Goal: Information Seeking & Learning: Learn about a topic

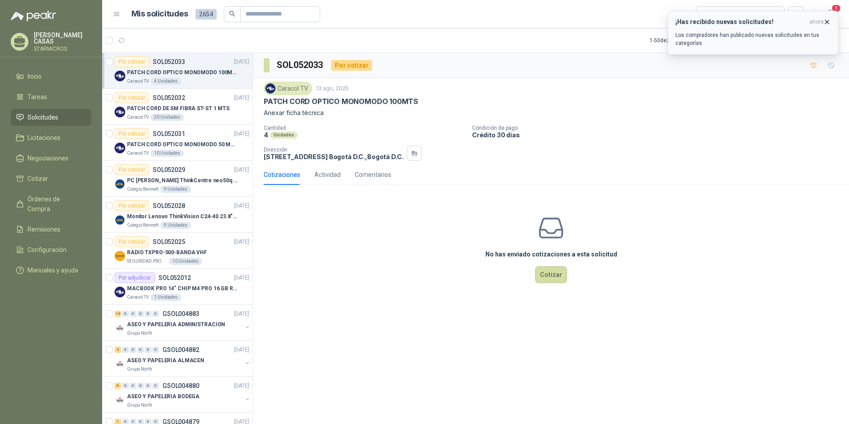
click at [780, 30] on div "¡Has recibido nuevas solicitudes! ahora Los compradores han publicado nuevas so…" at bounding box center [752, 32] width 155 height 29
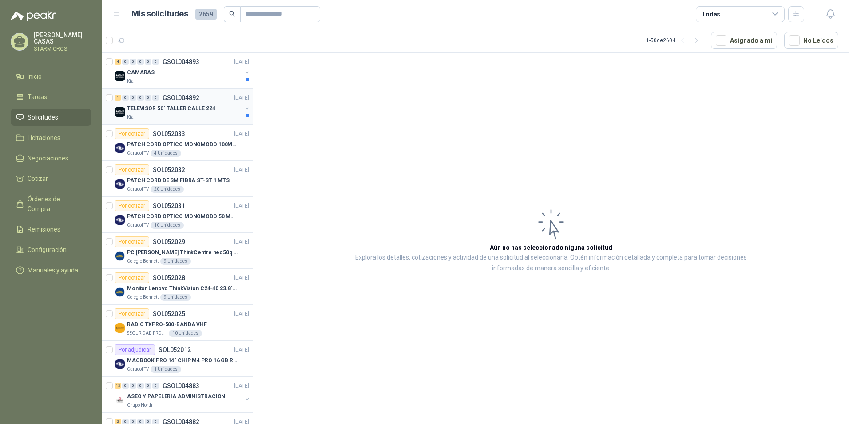
click at [206, 109] on p "TELEVISOR 50" TALLER CALLE 224" at bounding box center [171, 108] width 88 height 8
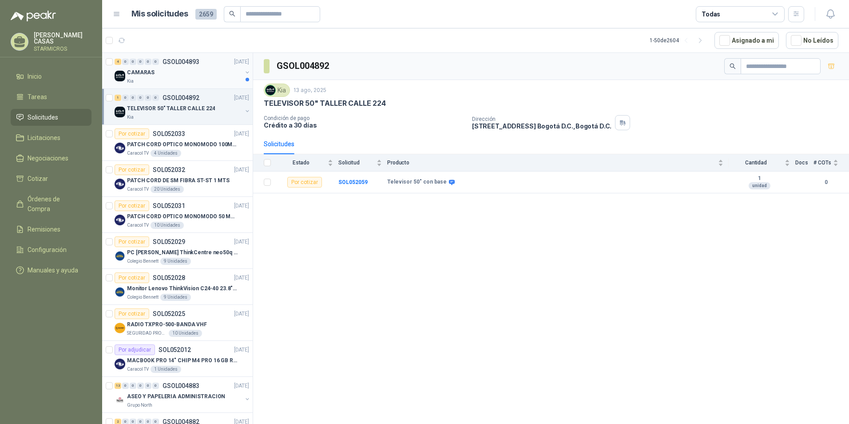
click at [155, 73] on div "CAMARAS" at bounding box center [184, 72] width 115 height 11
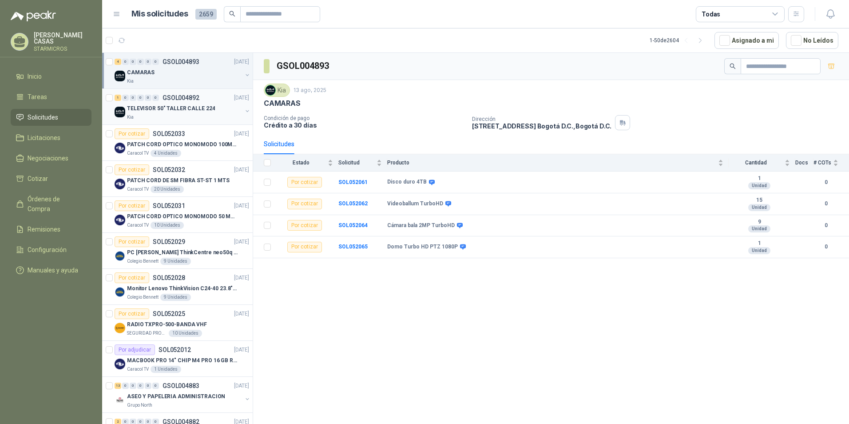
click at [189, 114] on div "Kia" at bounding box center [184, 117] width 115 height 7
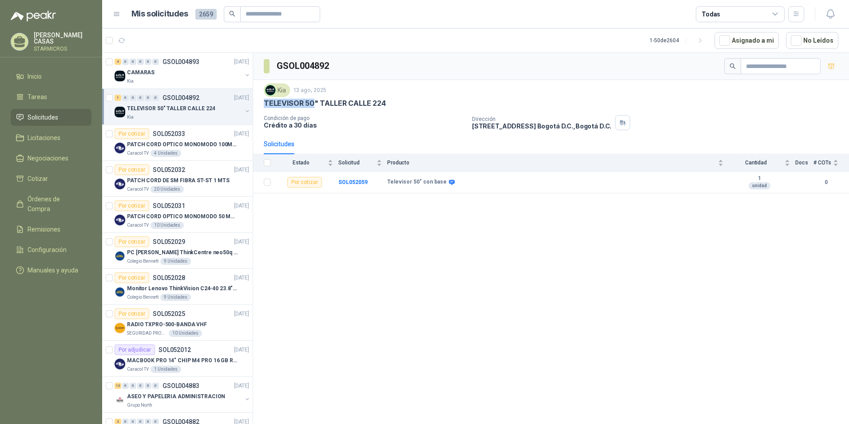
drag, startPoint x: 264, startPoint y: 100, endPoint x: 312, endPoint y: 105, distance: 48.2
click at [312, 105] on p "TELEVISOR 50" TALLER CALLE 224" at bounding box center [325, 103] width 122 height 9
copy p "TELEVISOR 50"
drag, startPoint x: 315, startPoint y: 105, endPoint x: 260, endPoint y: 103, distance: 55.1
click at [260, 103] on div "Kia 13 ago, 2025 TELEVISOR 50" TALLER CALLE 224 Condición de pago Crédito a 30 …" at bounding box center [551, 107] width 596 height 54
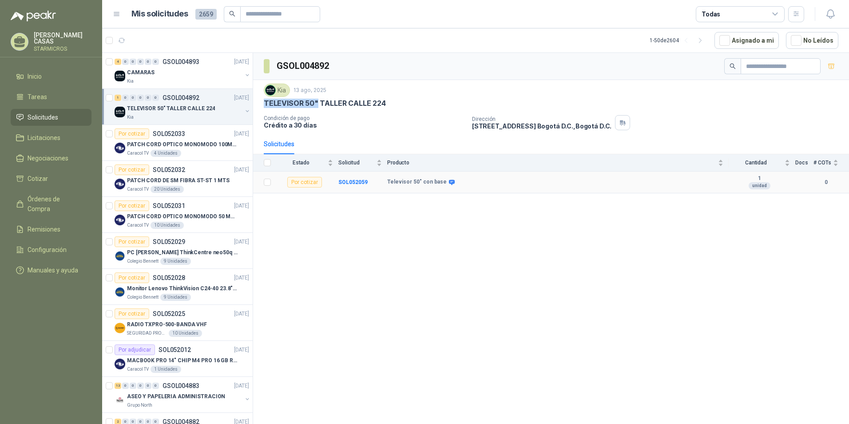
copy p "TELEVISOR 50""
click at [208, 360] on p "MACBOOK PRO 14" CHIP M4 PRO 16 GB RAM 1TB" at bounding box center [182, 360] width 111 height 8
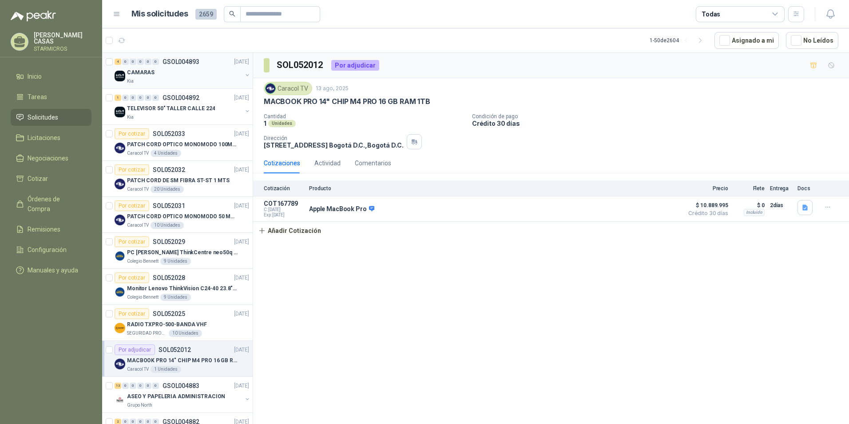
click at [191, 65] on p "GSOL004893" at bounding box center [180, 62] width 37 height 6
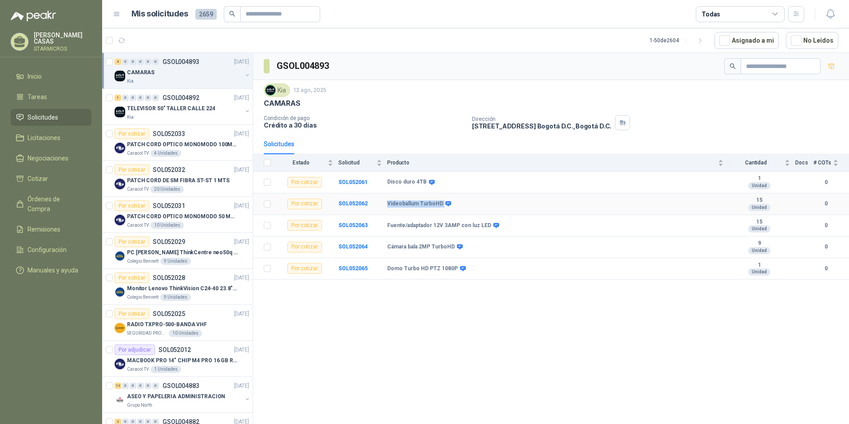
drag, startPoint x: 439, startPoint y: 201, endPoint x: 383, endPoint y: 201, distance: 56.4
click at [383, 201] on tr "Por cotizar SOL052062 Videoballum TurboHD 15 Unidad 0" at bounding box center [551, 204] width 596 height 22
copy tr "Videoballum TurboHD"
drag, startPoint x: 386, startPoint y: 223, endPoint x: 484, endPoint y: 222, distance: 98.1
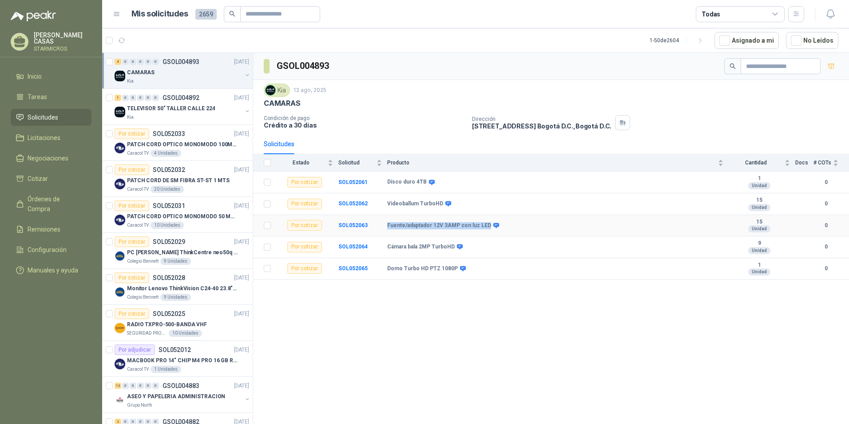
click at [484, 222] on tr "Por cotizar SOL052063 Fuente/adaptador 12V 3AMP con [PERSON_NAME] LED 15 Unidad…" at bounding box center [551, 226] width 596 height 22
copy tr "Fuente/adaptador 12V 3AMP con luz LED"
click at [145, 111] on p "TELEVISOR 50" TALLER CALLE 224" at bounding box center [171, 108] width 88 height 8
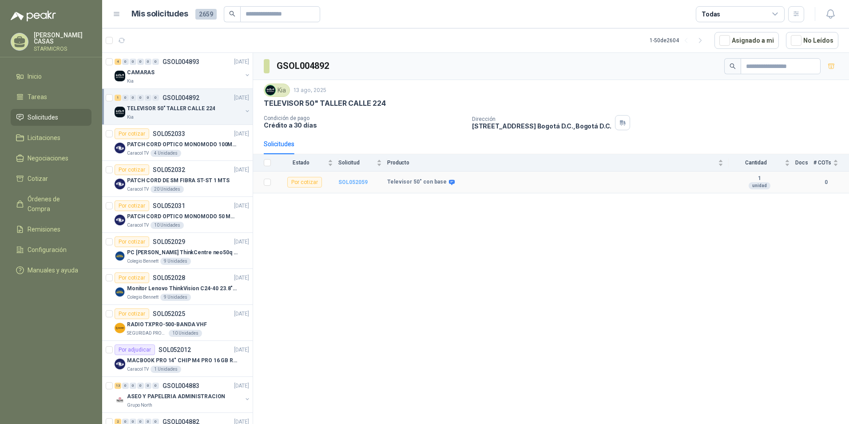
click at [354, 182] on b "SOL052059" at bounding box center [352, 182] width 29 height 6
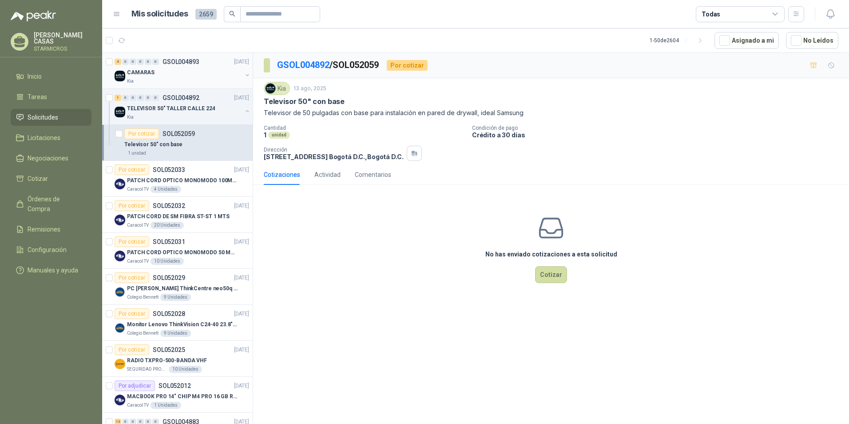
click at [176, 77] on div "CAMARAS" at bounding box center [184, 72] width 115 height 11
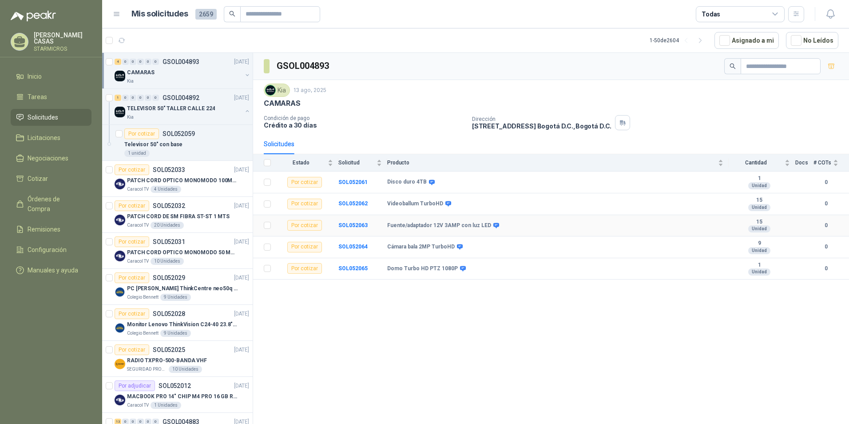
click at [390, 223] on b "Fuente/adaptador 12V 3AMP con luz LED" at bounding box center [439, 225] width 104 height 7
drag, startPoint x: 390, startPoint y: 245, endPoint x: 452, endPoint y: 245, distance: 62.6
click at [452, 245] on div "Cámara bala 2MP TurboHD" at bounding box center [424, 246] width 74 height 7
click at [455, 245] on span at bounding box center [458, 246] width 7 height 7
drag, startPoint x: 452, startPoint y: 245, endPoint x: 387, endPoint y: 249, distance: 65.4
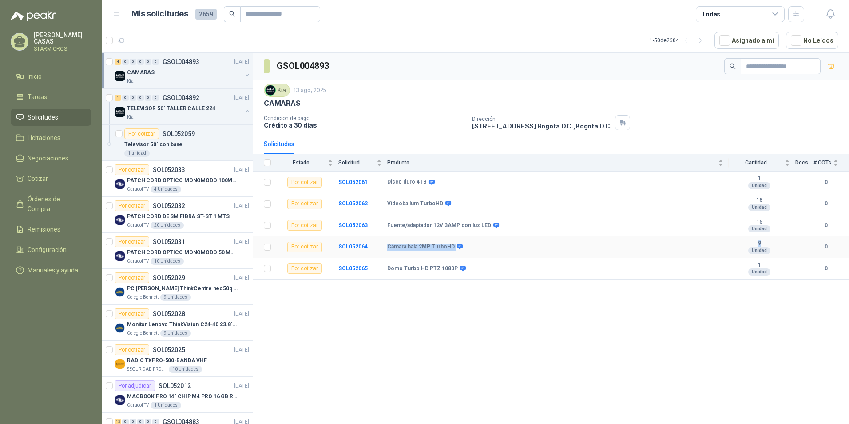
click at [387, 249] on div "Cámara bala 2MP TurboHD" at bounding box center [424, 246] width 74 height 7
drag, startPoint x: 386, startPoint y: 265, endPoint x: 451, endPoint y: 265, distance: 65.7
click at [451, 265] on tr "Por cotizar SOL052065 Domo Turbo HD PTZ 1080P 1 Unidad 0" at bounding box center [551, 269] width 596 height 22
drag, startPoint x: 451, startPoint y: 265, endPoint x: 381, endPoint y: 268, distance: 70.7
click at [381, 268] on tr "Por cotizar SOL052065 Domo Turbo HD PTZ 1080P 1 Unidad 0" at bounding box center [551, 269] width 596 height 22
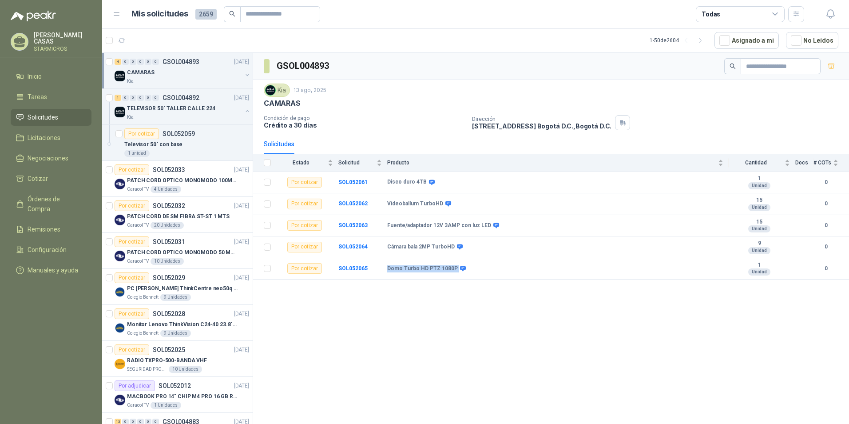
copy tr "Domo Turbo HD PTZ 1080P"
